Goal: Book appointment/travel/reservation

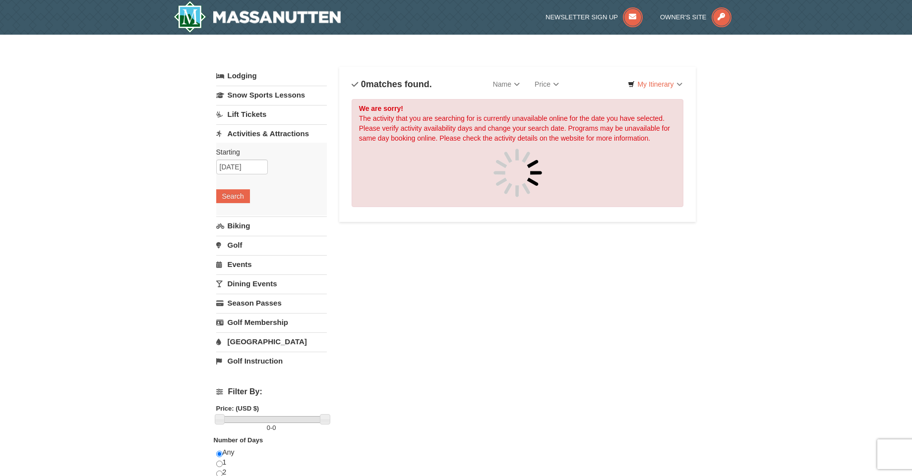
click at [252, 111] on link "Lift Tickets" at bounding box center [271, 114] width 111 height 18
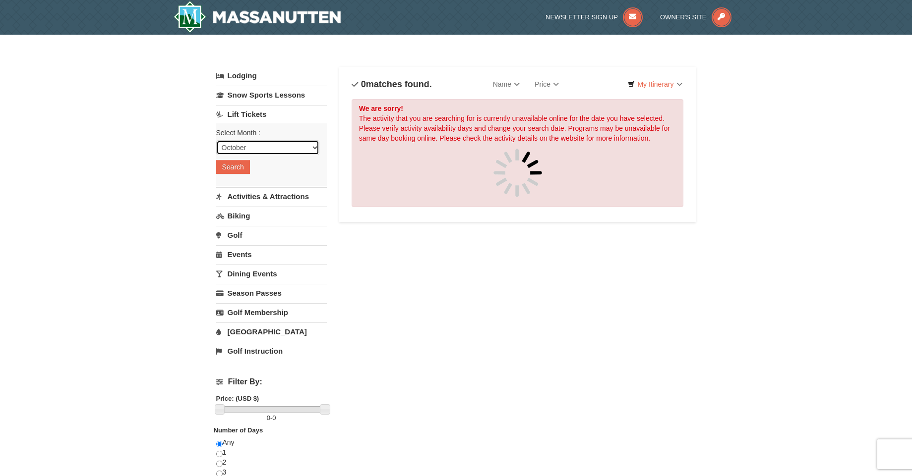
click at [263, 147] on select "October November December January February March April May June July August Sep…" at bounding box center [267, 147] width 103 height 15
click at [235, 169] on button "Search" at bounding box center [233, 167] width 34 height 14
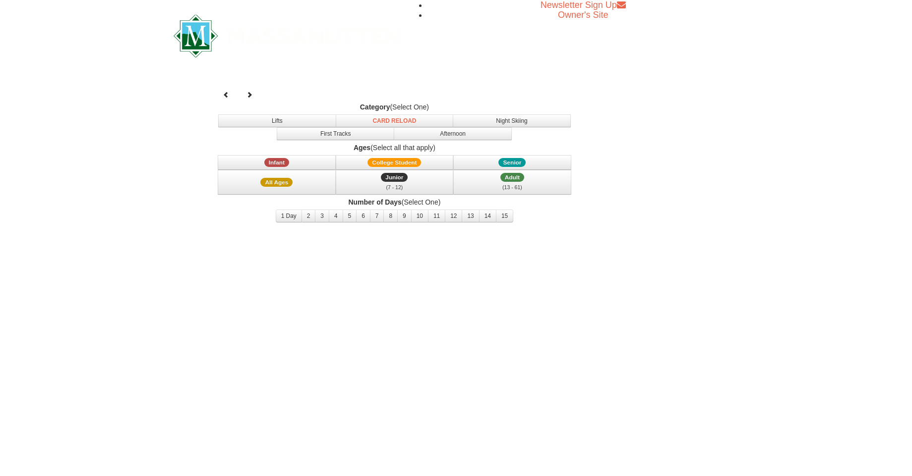
select select "10"
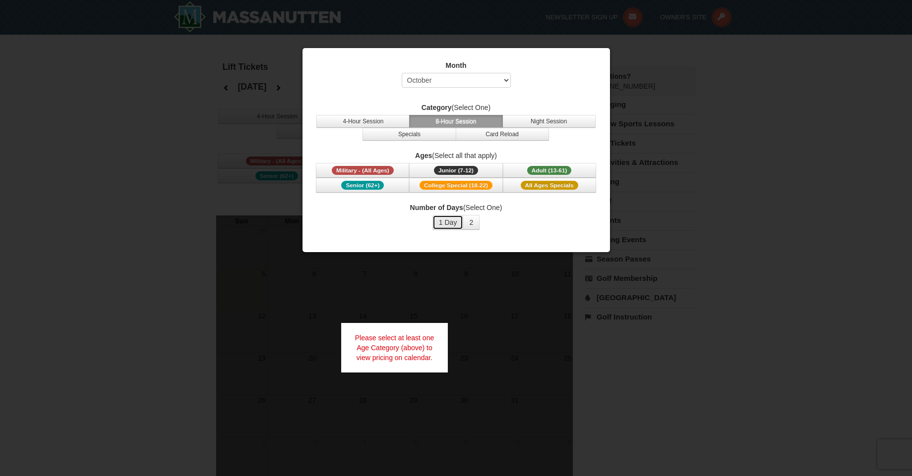
click at [452, 225] on button "1 Day" at bounding box center [447, 222] width 31 height 15
click at [387, 125] on button "4-Hour Session" at bounding box center [362, 121] width 93 height 13
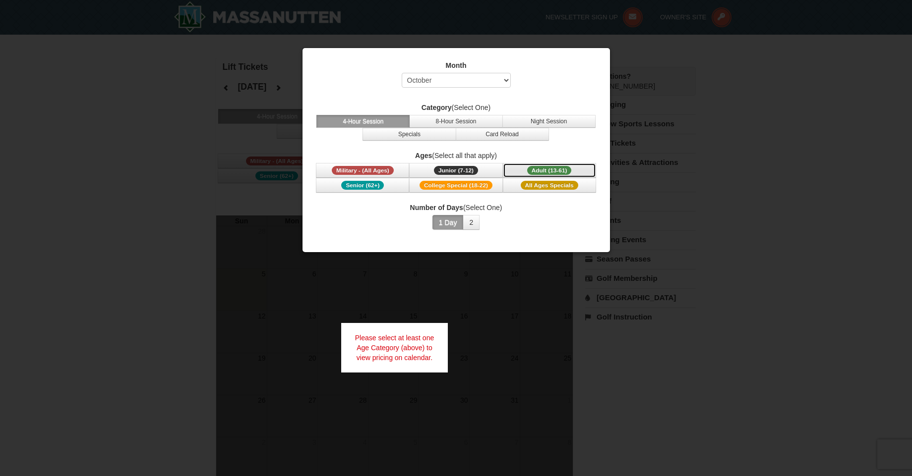
click at [538, 172] on span "Adult (13-61)" at bounding box center [549, 170] width 45 height 9
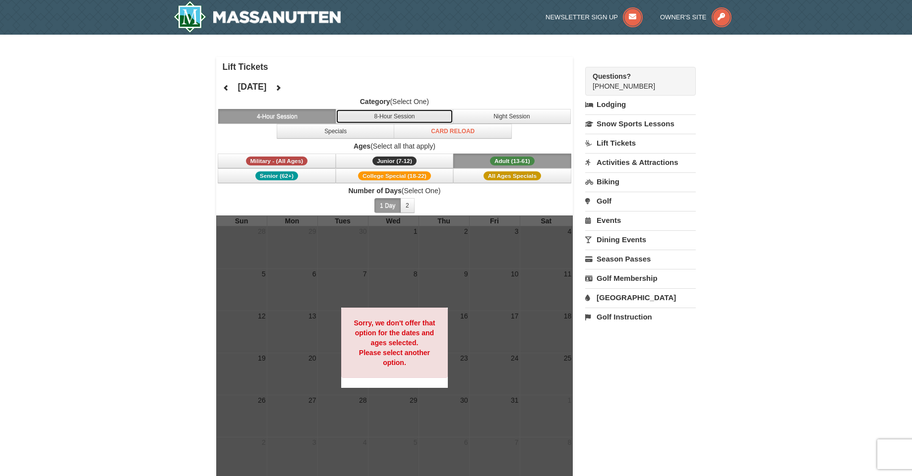
click at [425, 117] on button "8-Hour Session" at bounding box center [395, 116] width 118 height 15
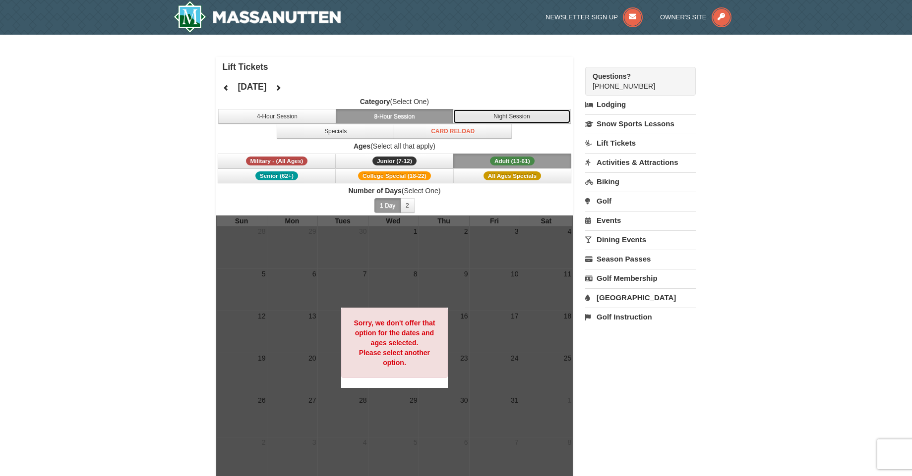
click at [489, 116] on button "Night Session" at bounding box center [512, 116] width 118 height 15
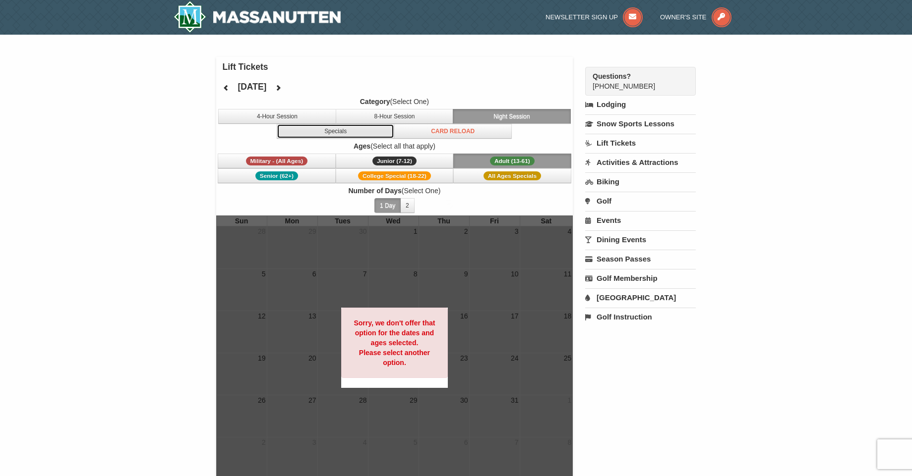
click at [364, 126] on button "Specials" at bounding box center [336, 131] width 118 height 15
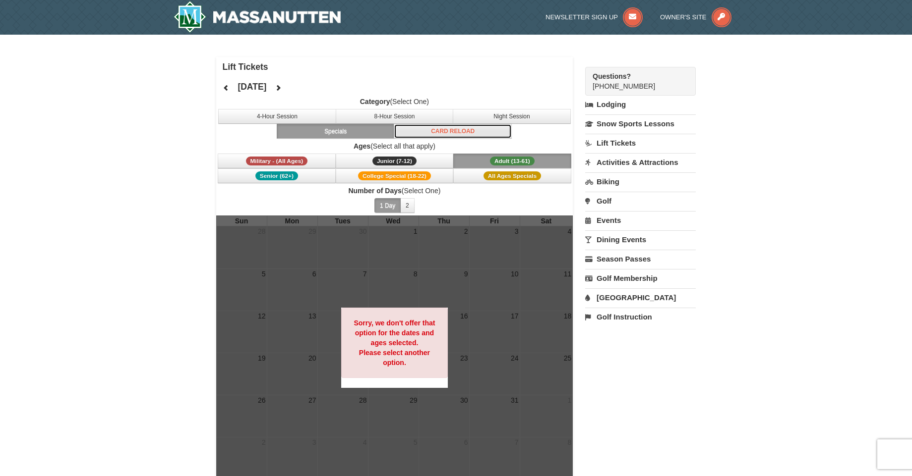
click at [425, 128] on button "Card Reload" at bounding box center [453, 131] width 118 height 15
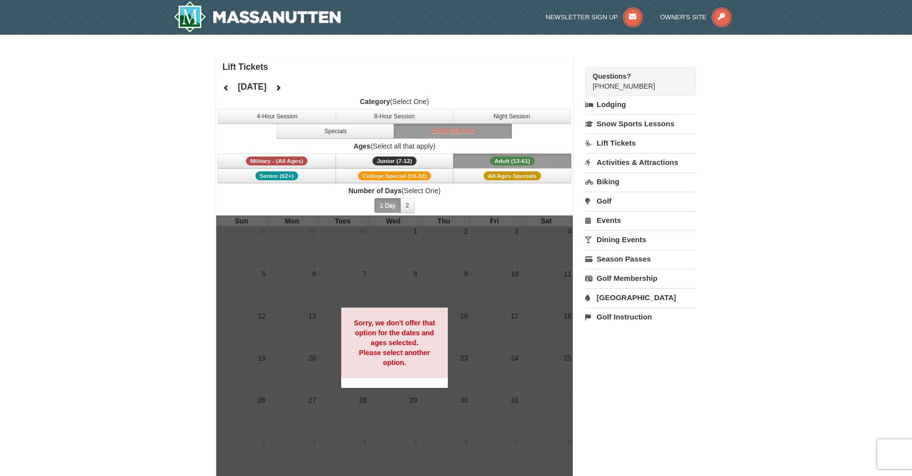
click at [608, 147] on link "Lift Tickets" at bounding box center [640, 143] width 111 height 18
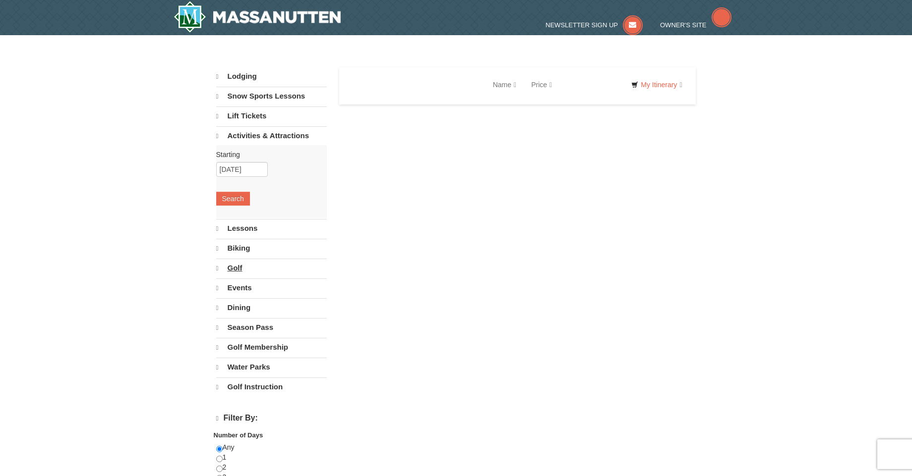
select select "10"
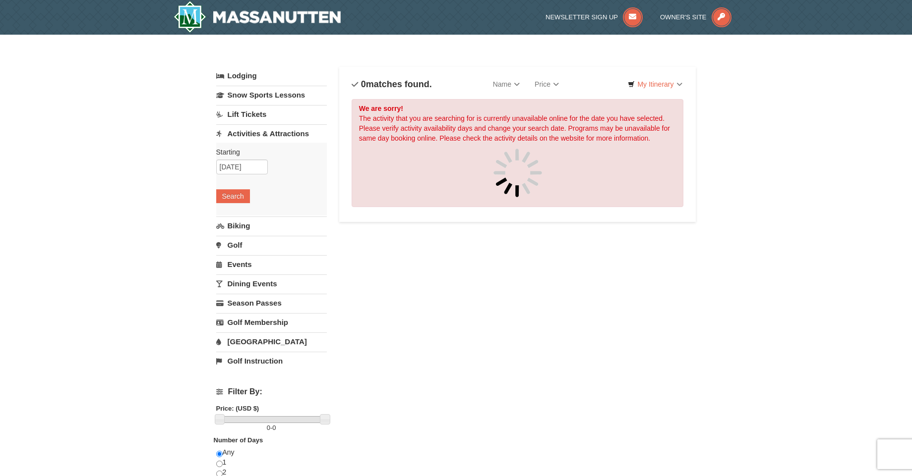
click at [261, 117] on link "Lift Tickets" at bounding box center [271, 114] width 111 height 18
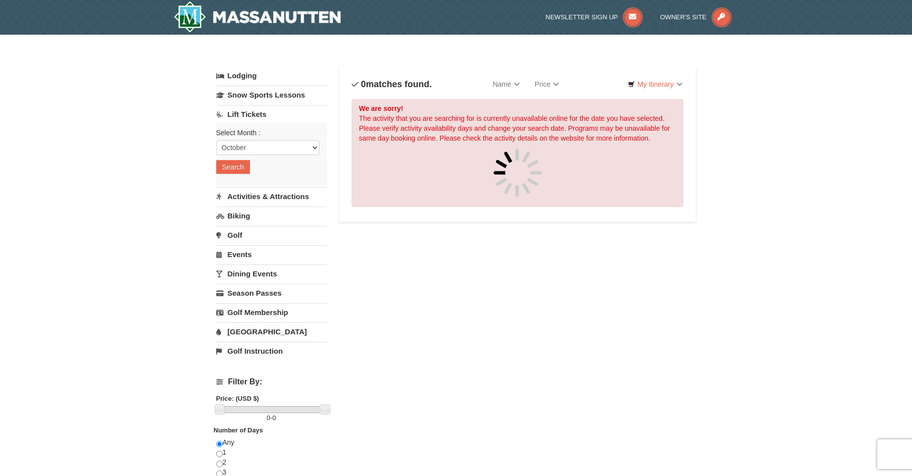
click at [267, 192] on link "Activities & Attractions" at bounding box center [271, 196] width 111 height 18
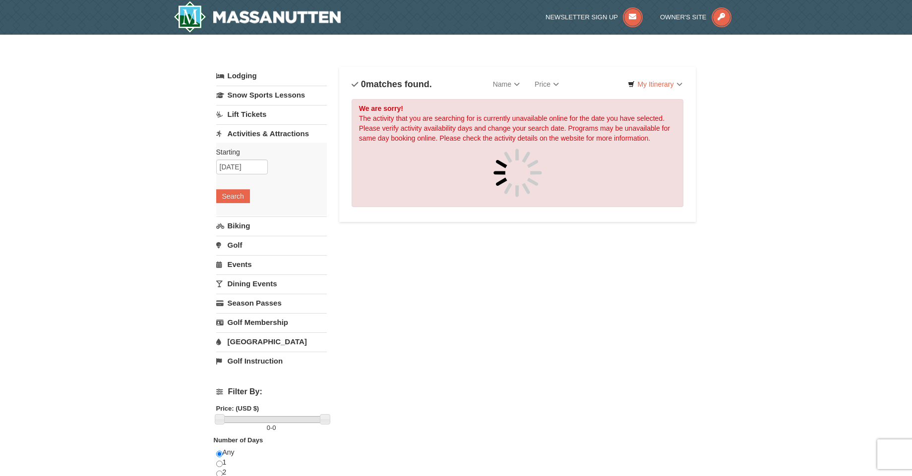
click at [260, 116] on link "Lift Tickets" at bounding box center [271, 114] width 111 height 18
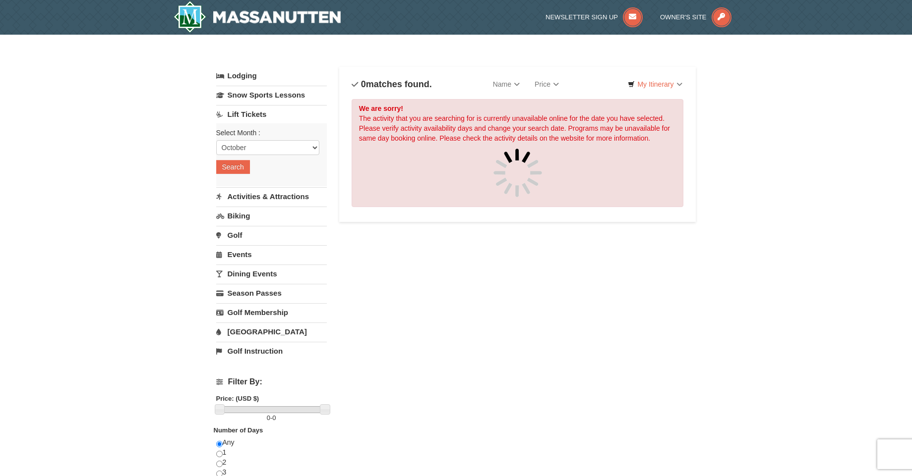
click at [235, 196] on link "Activities & Attractions" at bounding box center [271, 196] width 111 height 18
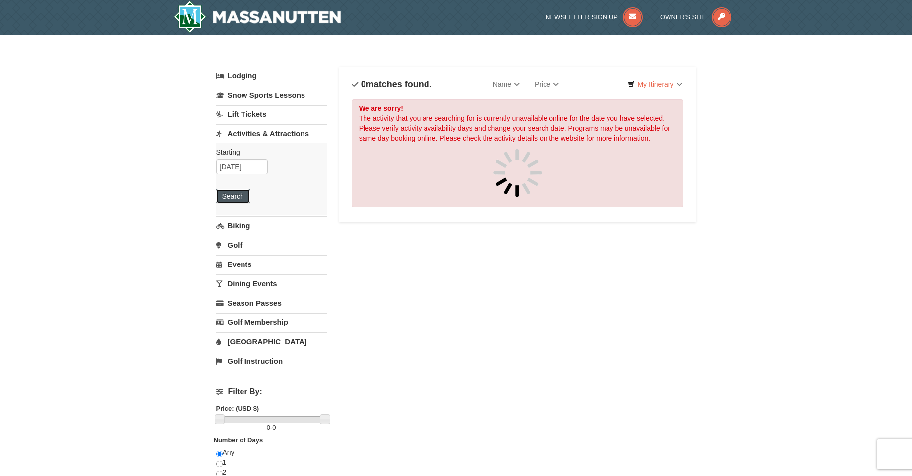
click at [231, 195] on button "Search" at bounding box center [233, 196] width 34 height 14
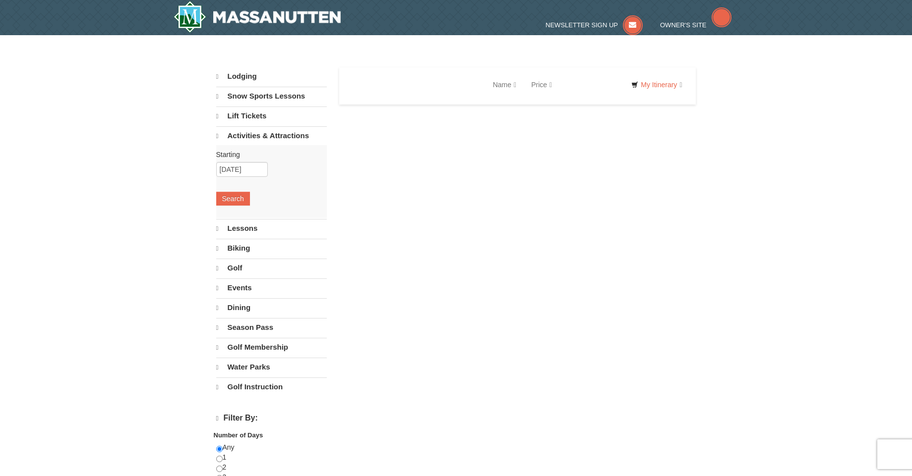
select select "10"
